Goal: Information Seeking & Learning: Learn about a topic

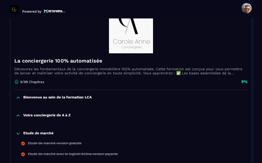
scroll to position [61, 0]
click at [81, 95] on p "Bienvenue au sein de la formation LCA" at bounding box center [57, 97] width 68 height 5
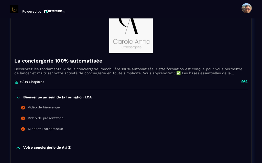
click at [78, 95] on p "Bienvenue au sein de la formation LCA" at bounding box center [57, 97] width 68 height 5
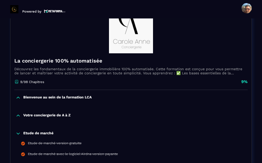
click at [64, 113] on p "Votre conciergerie de A à Z" at bounding box center [46, 115] width 47 height 5
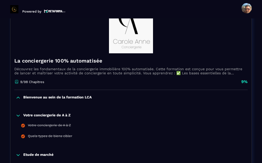
click at [70, 95] on p "Bienvenue au sein de la formation LCA" at bounding box center [57, 97] width 68 height 5
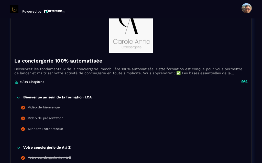
click at [49, 105] on div "Vidéo de bienvenue" at bounding box center [44, 108] width 32 height 6
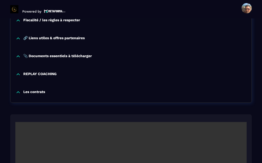
scroll to position [723, 0]
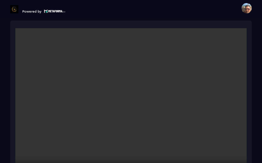
click at [130, 94] on video at bounding box center [131, 105] width 232 height 154
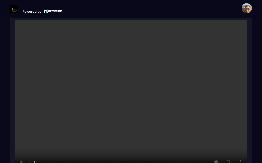
scroll to position [731, 0]
click at [181, 119] on video at bounding box center [131, 97] width 232 height 154
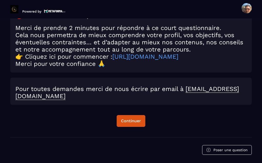
scroll to position [912, 0]
click at [134, 118] on div "Continuer" at bounding box center [131, 120] width 20 height 5
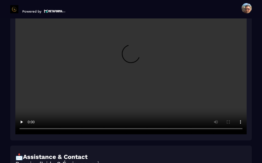
scroll to position [723, 0]
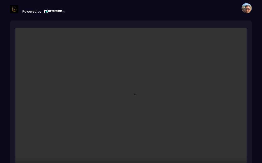
click at [133, 89] on video at bounding box center [131, 105] width 232 height 154
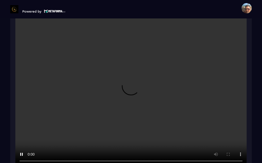
scroll to position [739, 0]
click at [45, 122] on video at bounding box center [131, 89] width 232 height 154
click at [53, 122] on video at bounding box center [131, 89] width 232 height 154
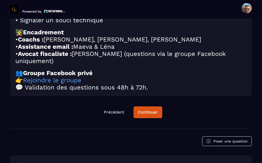
scroll to position [951, 0]
click at [153, 110] on div "Continuer" at bounding box center [148, 112] width 20 height 5
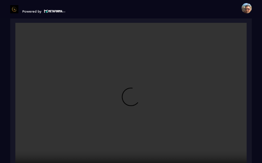
scroll to position [791, 0]
click at [138, 87] on video at bounding box center [131, 100] width 232 height 154
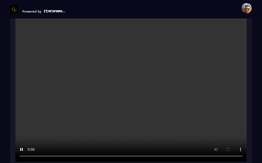
scroll to position [806, 0]
click at [31, 134] on video at bounding box center [131, 84] width 232 height 154
click at [105, 82] on video at bounding box center [131, 84] width 232 height 154
click at [132, 69] on video at bounding box center [131, 84] width 232 height 154
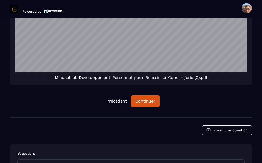
scroll to position [1119, 0]
click at [149, 99] on div "Continuer" at bounding box center [145, 101] width 20 height 5
click at [143, 99] on div "Continuer" at bounding box center [145, 101] width 20 height 5
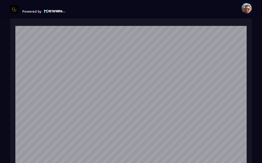
scroll to position [961, 0]
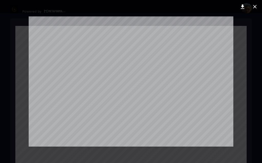
click at [254, 24] on div at bounding box center [131, 81] width 262 height 163
click at [255, 3] on button at bounding box center [255, 7] width 10 height 8
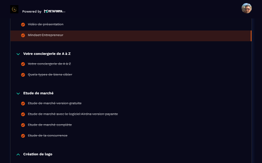
scroll to position [154, 0]
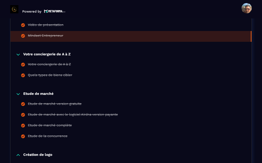
click at [34, 62] on div "Votre conciergerie de A à Z" at bounding box center [49, 65] width 43 height 6
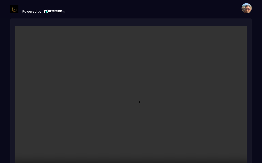
scroll to position [769, 0]
click at [133, 87] on video at bounding box center [131, 101] width 232 height 154
click at [211, 90] on video at bounding box center [131, 101] width 232 height 154
click at [129, 87] on video at bounding box center [131, 101] width 232 height 154
click at [132, 86] on video at bounding box center [131, 101] width 232 height 154
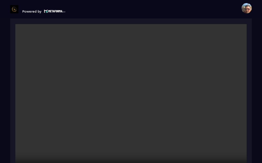
click at [130, 85] on video at bounding box center [131, 101] width 232 height 154
click at [117, 134] on video at bounding box center [131, 101] width 232 height 154
click at [207, 138] on video at bounding box center [131, 101] width 232 height 154
click at [118, 138] on video at bounding box center [131, 101] width 232 height 154
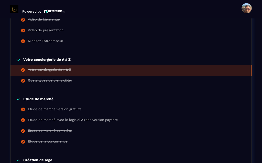
scroll to position [149, 0]
click at [65, 79] on div "Quels types de biens cibler" at bounding box center [50, 82] width 44 height 6
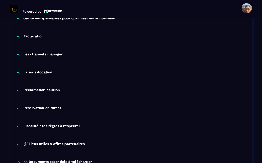
scroll to position [524, 0]
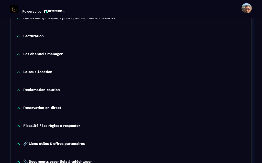
click at [34, 34] on p "Facturation" at bounding box center [33, 36] width 20 height 5
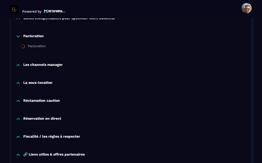
click at [42, 44] on div "Facturation" at bounding box center [37, 47] width 18 height 6
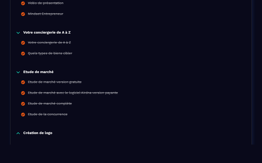
scroll to position [158, 0]
click at [110, 50] on li "Quels types de biens cibler" at bounding box center [131, 54] width 241 height 11
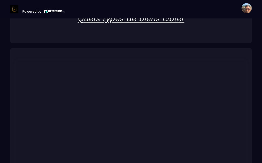
scroll to position [749, 0]
